Goal: Find specific page/section

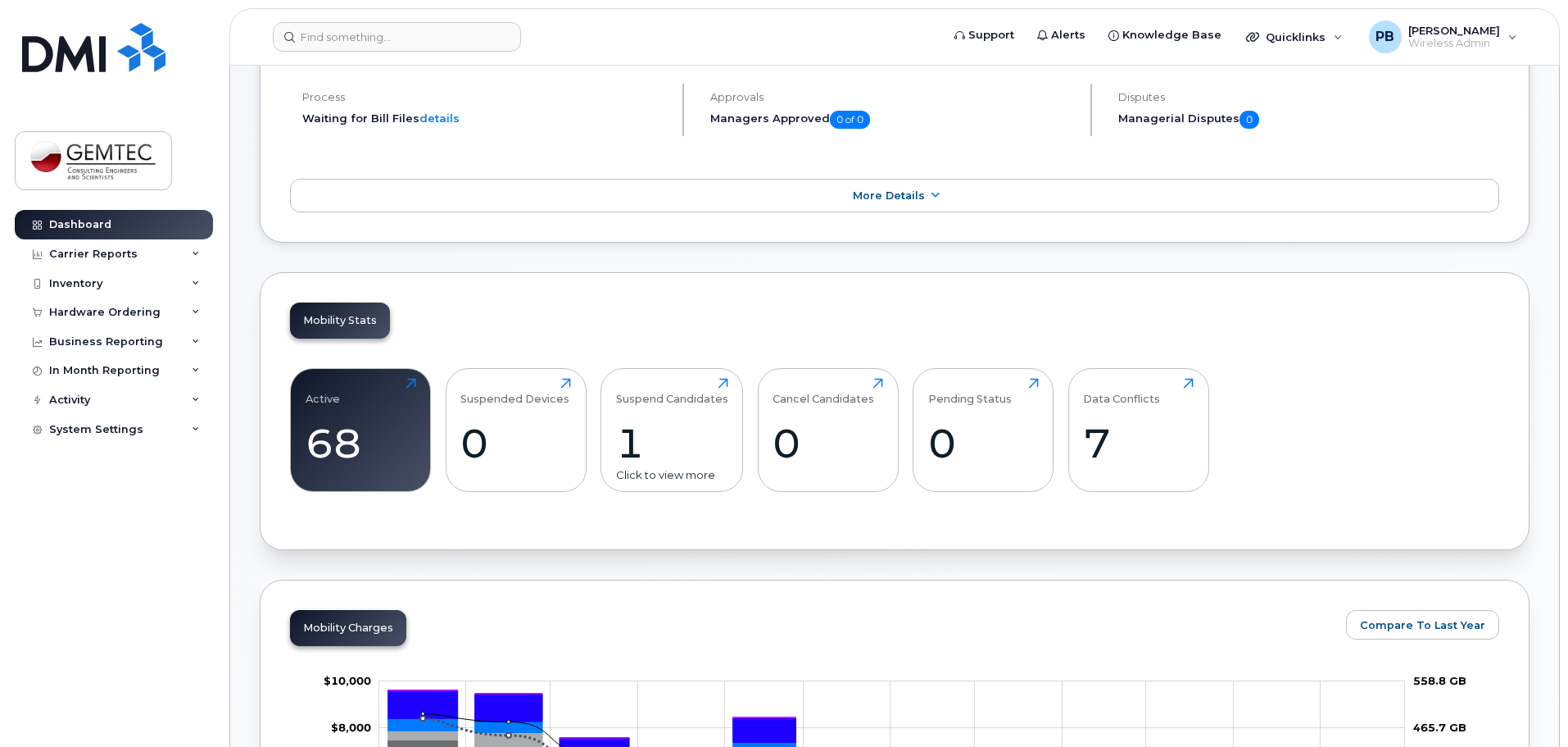
scroll to position [328, 0]
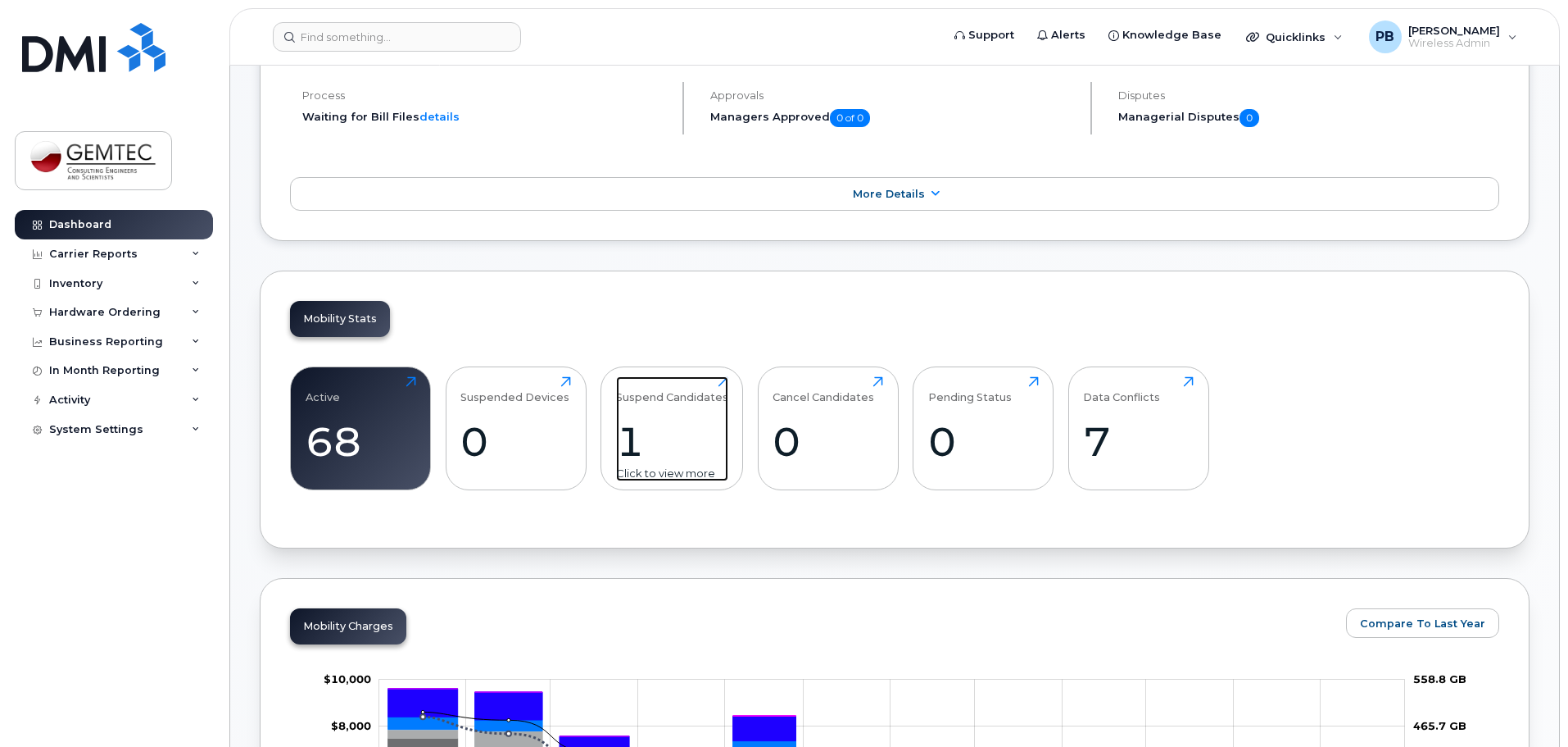
click at [633, 445] on div "1" at bounding box center [672, 441] width 112 height 48
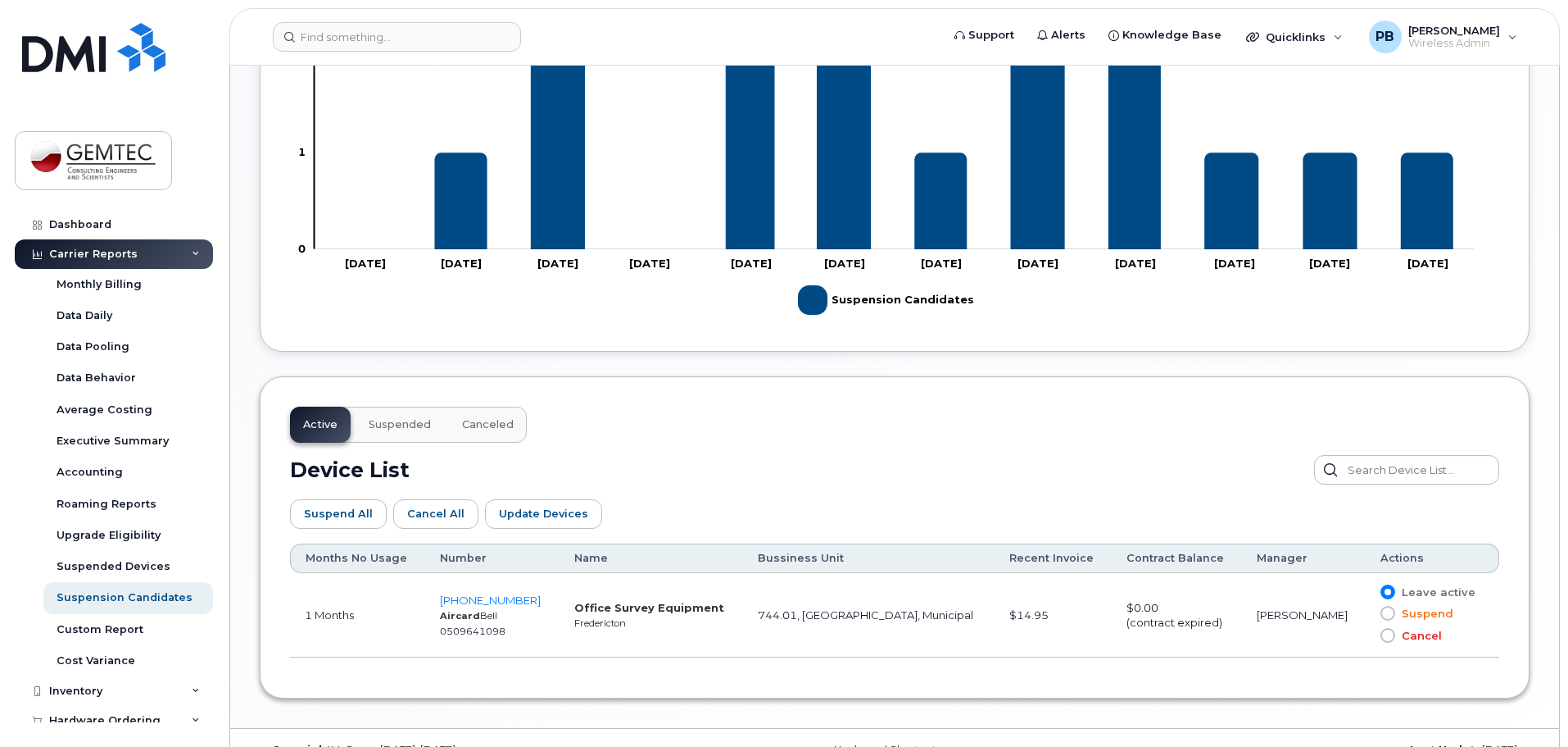
scroll to position [574, 0]
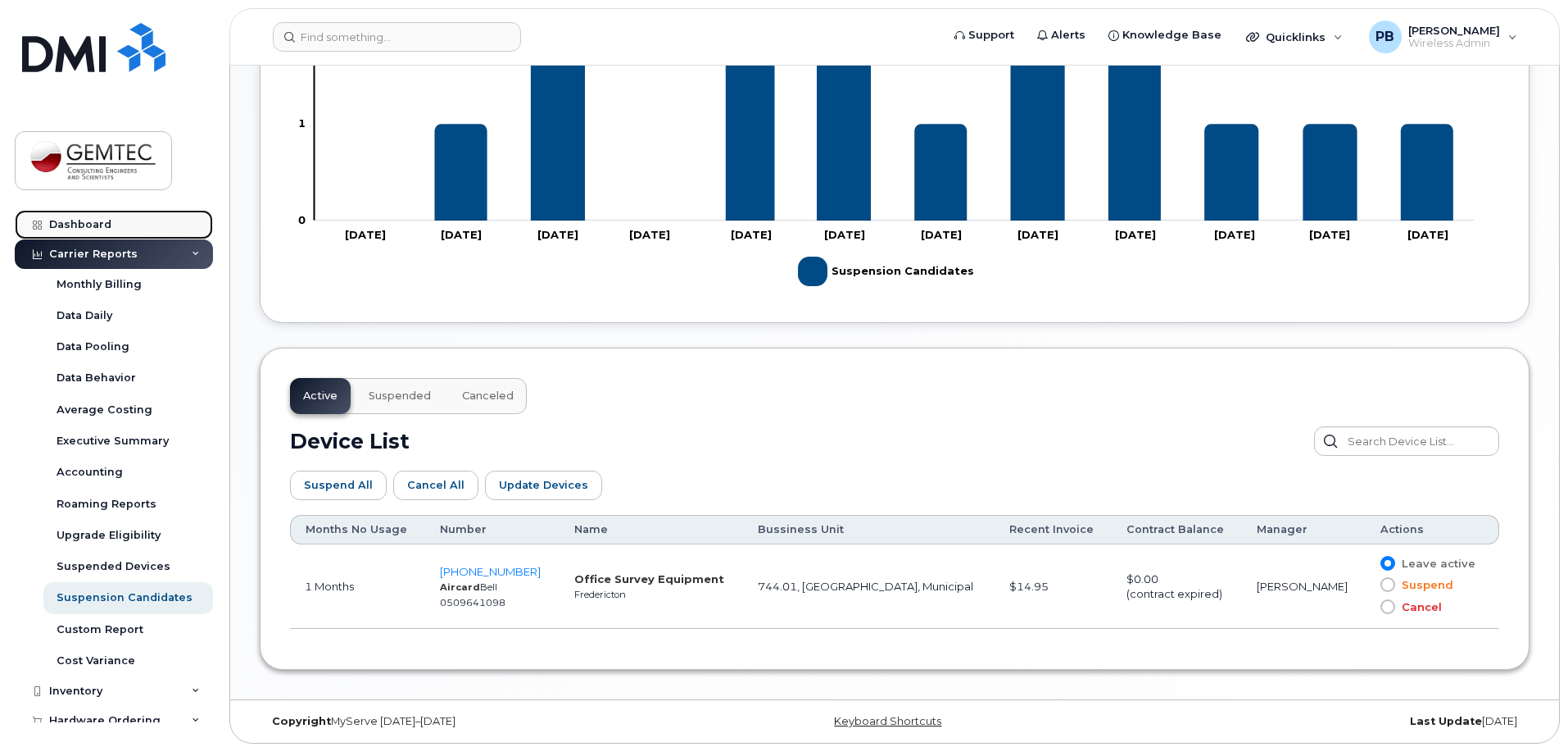
click at [103, 223] on div "Dashboard" at bounding box center [79, 225] width 62 height 13
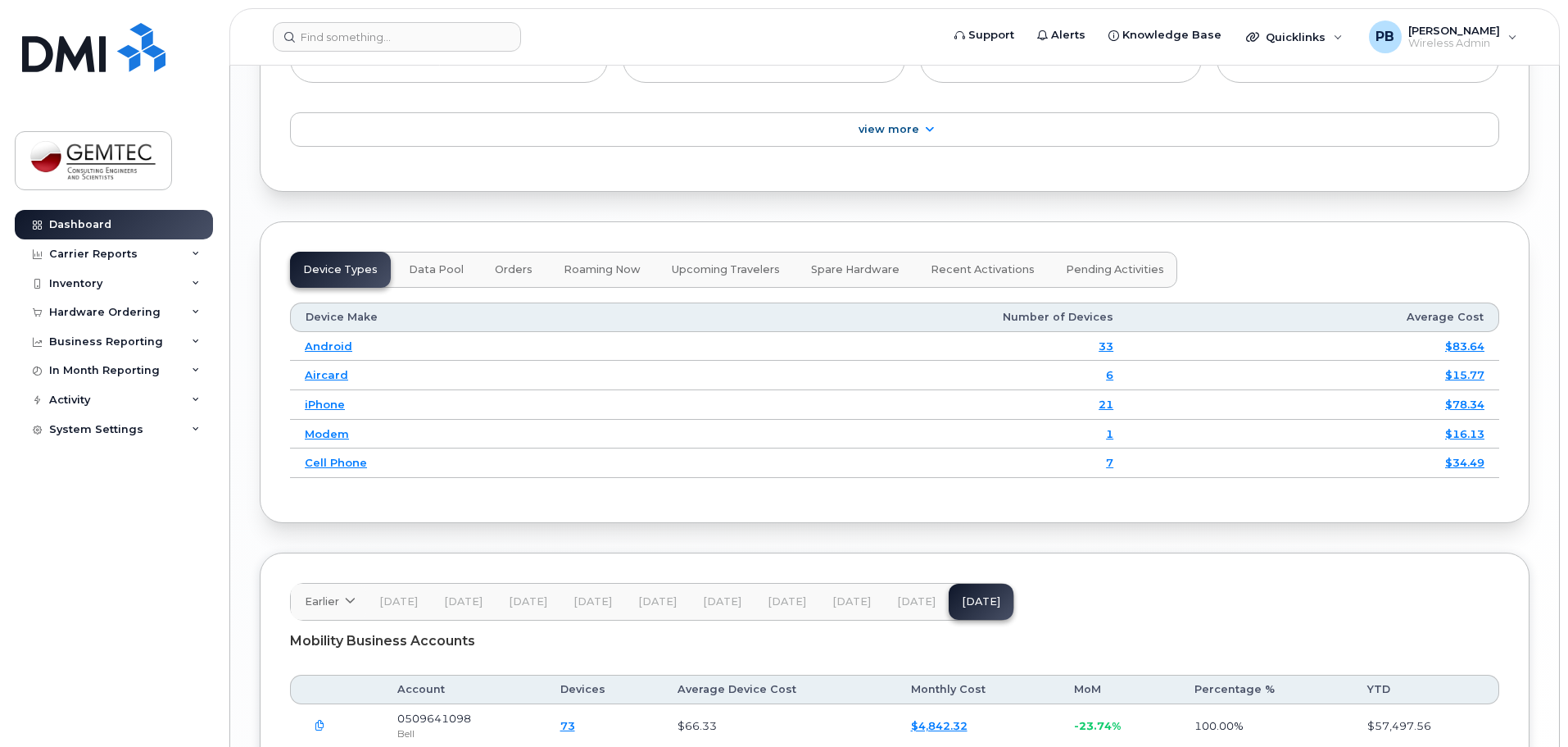
scroll to position [1967, 0]
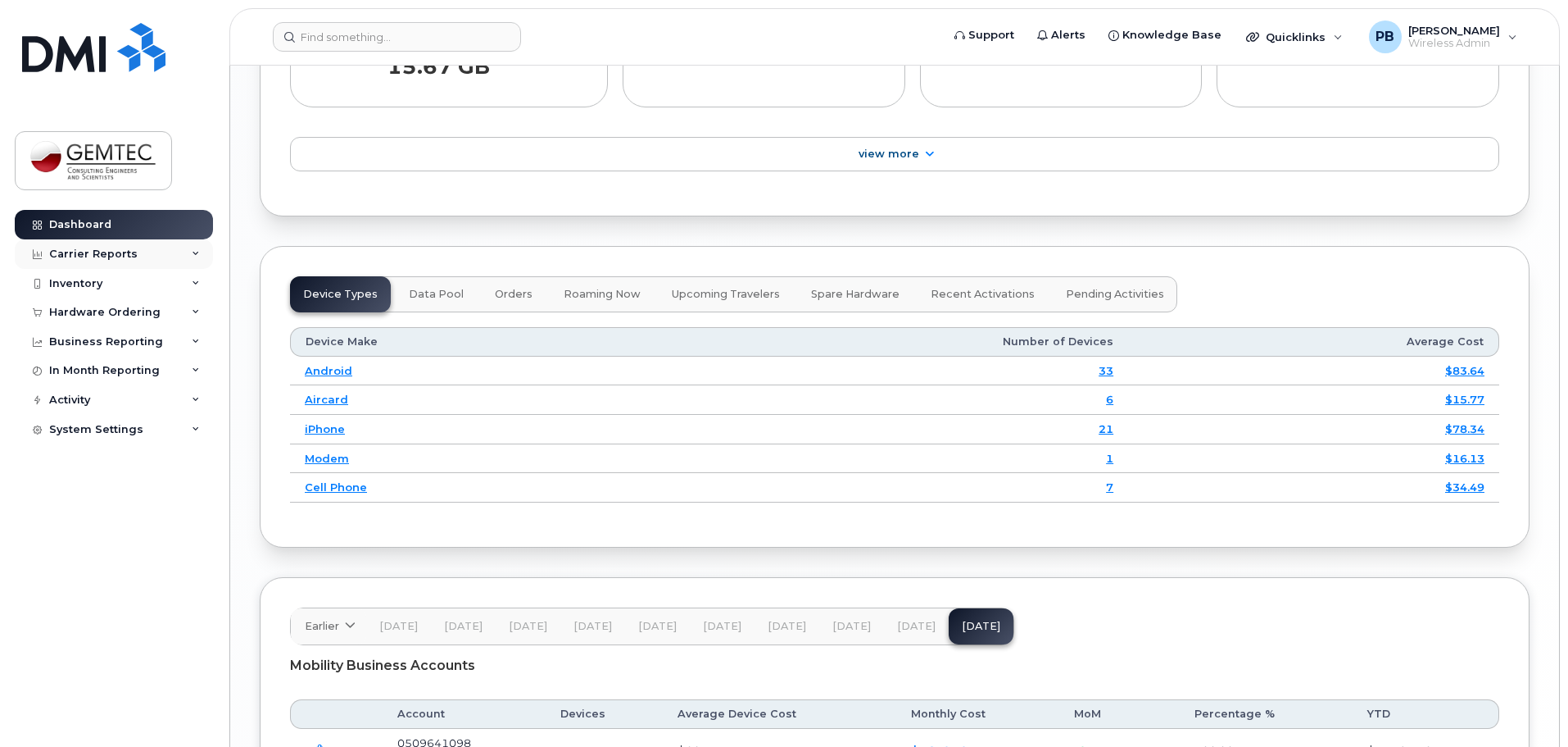
click at [111, 258] on div "Carrier Reports" at bounding box center [93, 254] width 88 height 13
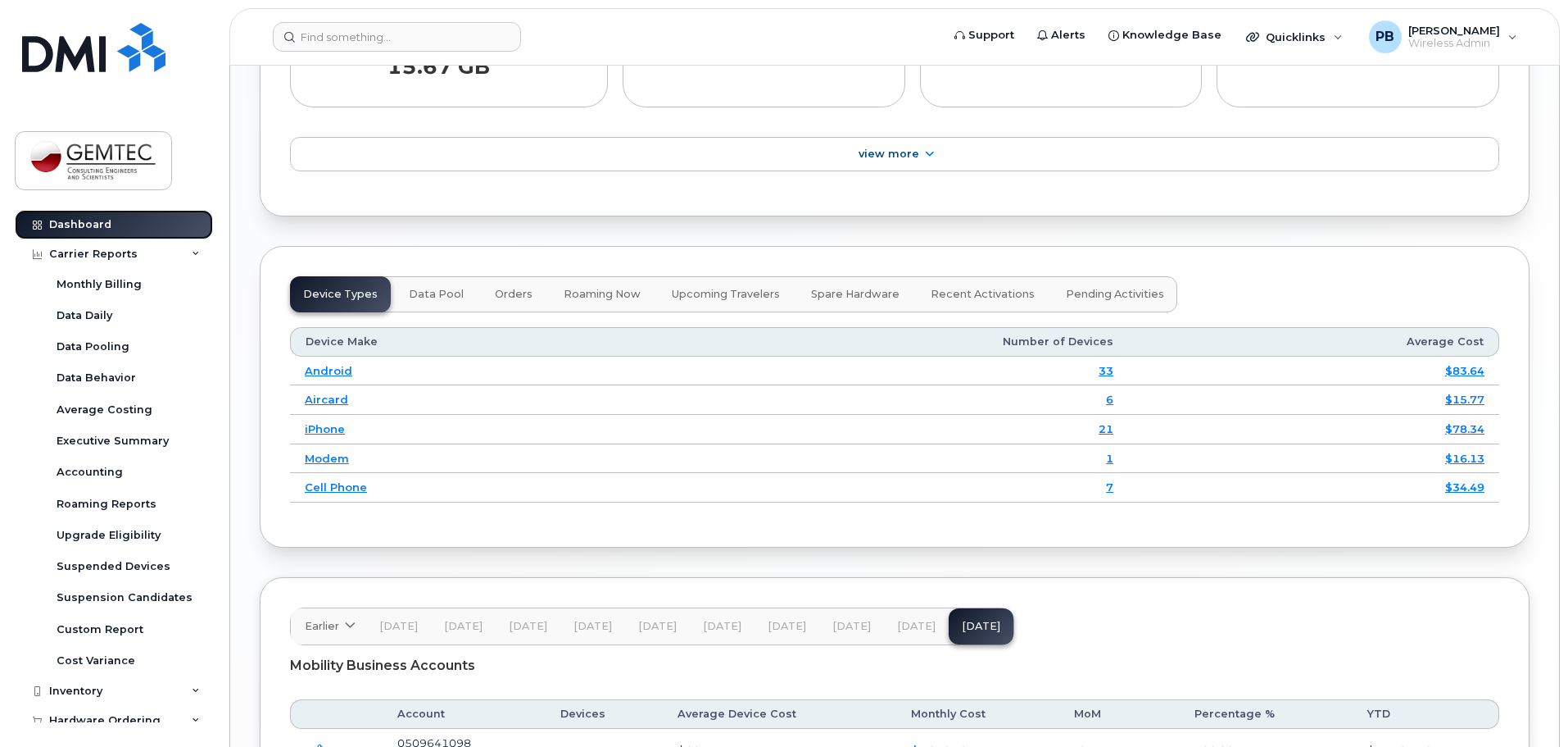
click at [97, 223] on div "Dashboard" at bounding box center [79, 225] width 62 height 13
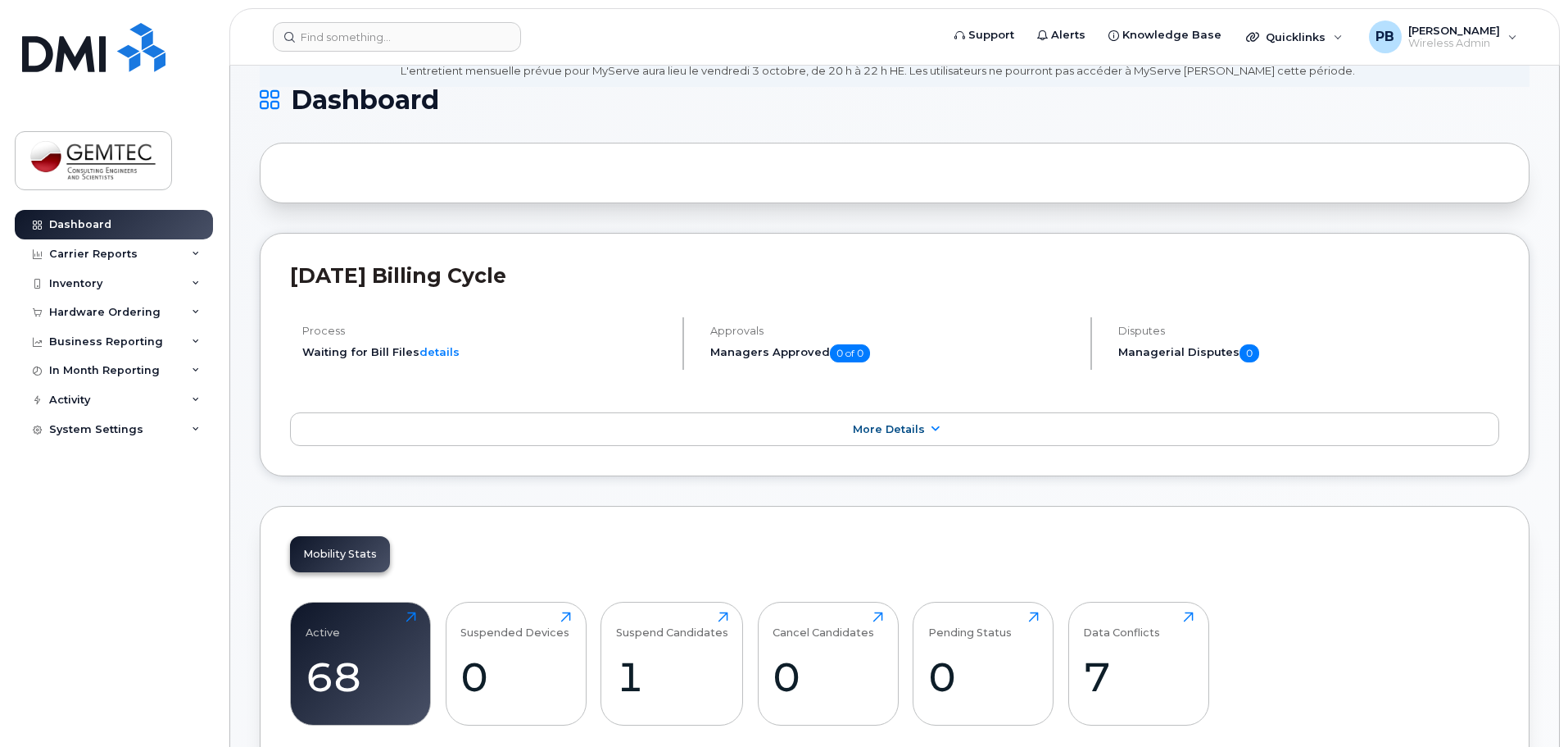
scroll to position [328, 0]
